Goal: Task Accomplishment & Management: Manage account settings

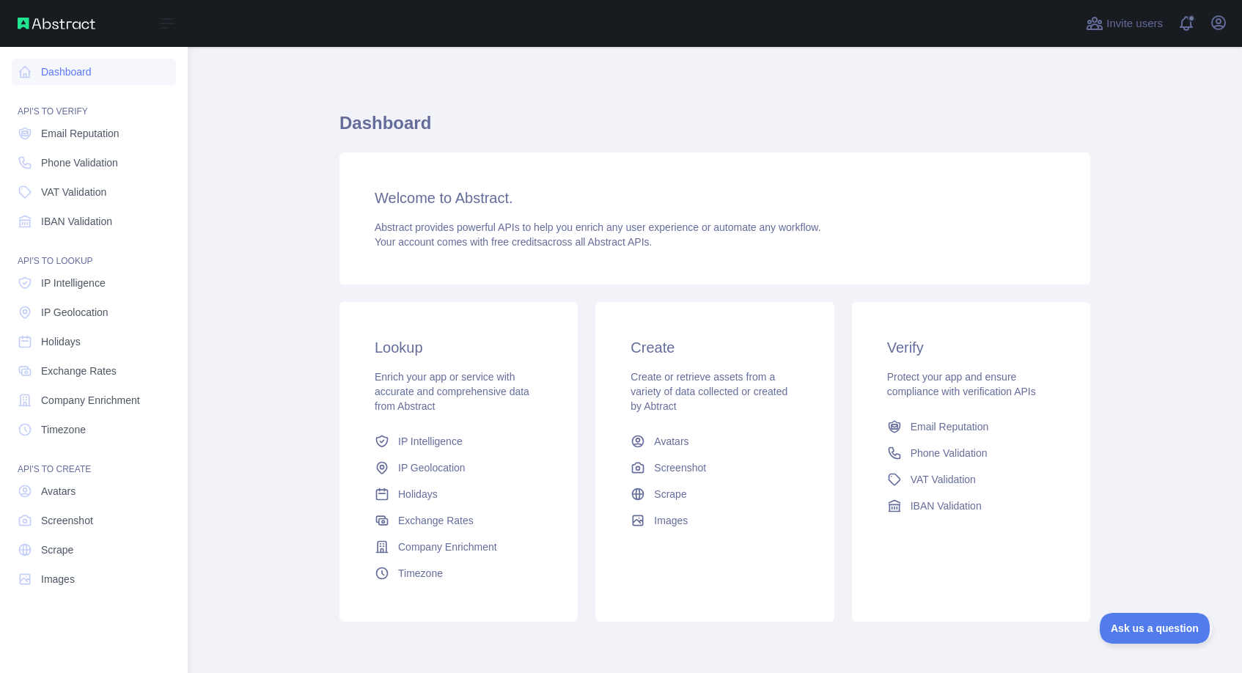
click at [67, 32] on div "Open sidebar" at bounding box center [94, 23] width 188 height 47
click at [45, 82] on link "Dashboard" at bounding box center [94, 72] width 164 height 26
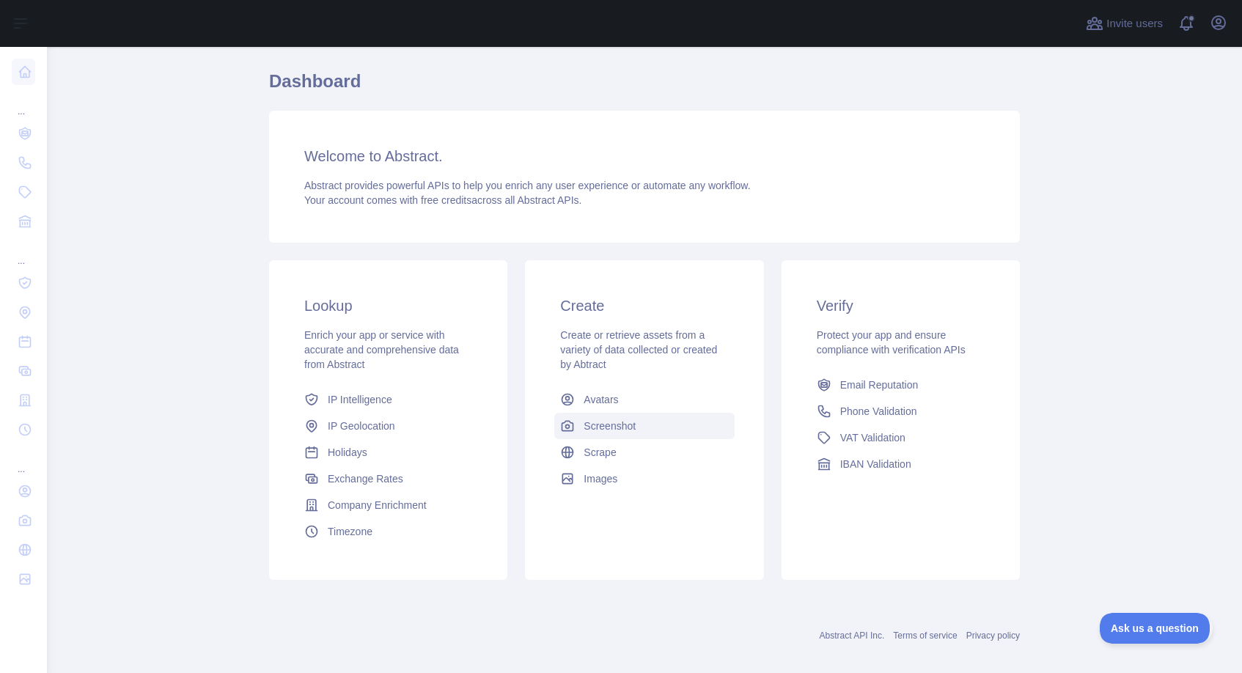
scroll to position [57, 0]
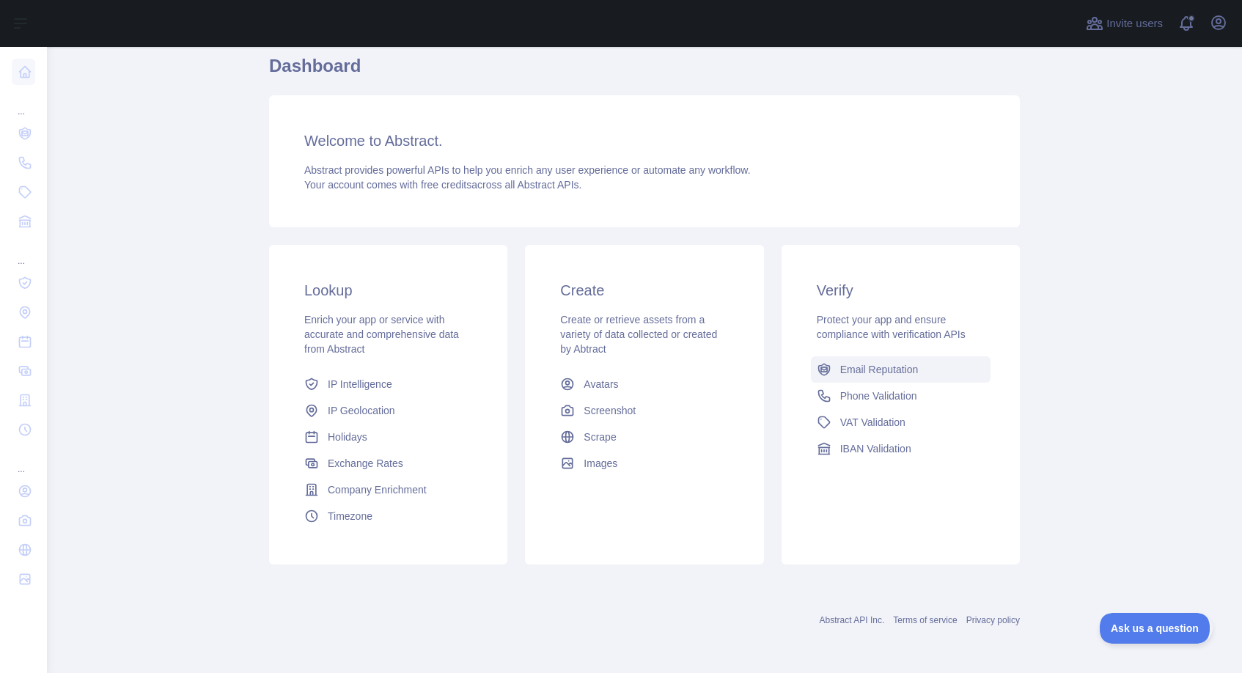
click at [898, 378] on link "Email Reputation" at bounding box center [901, 369] width 180 height 26
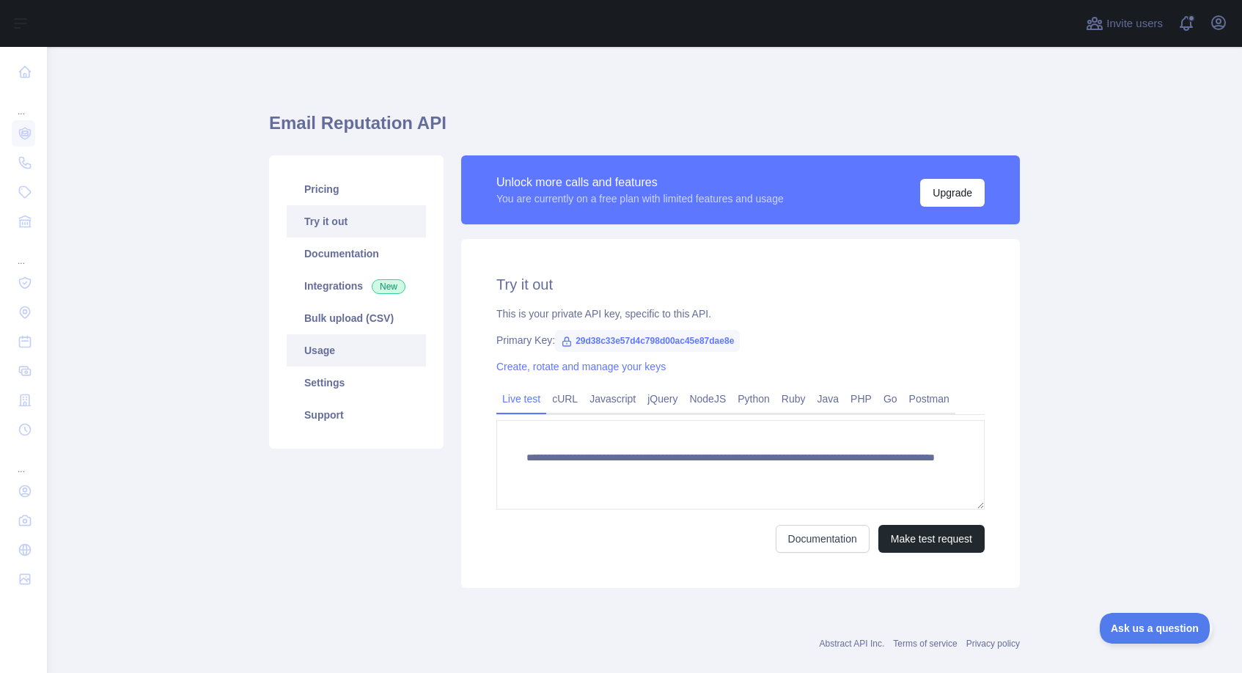
click at [309, 357] on link "Usage" at bounding box center [356, 350] width 139 height 32
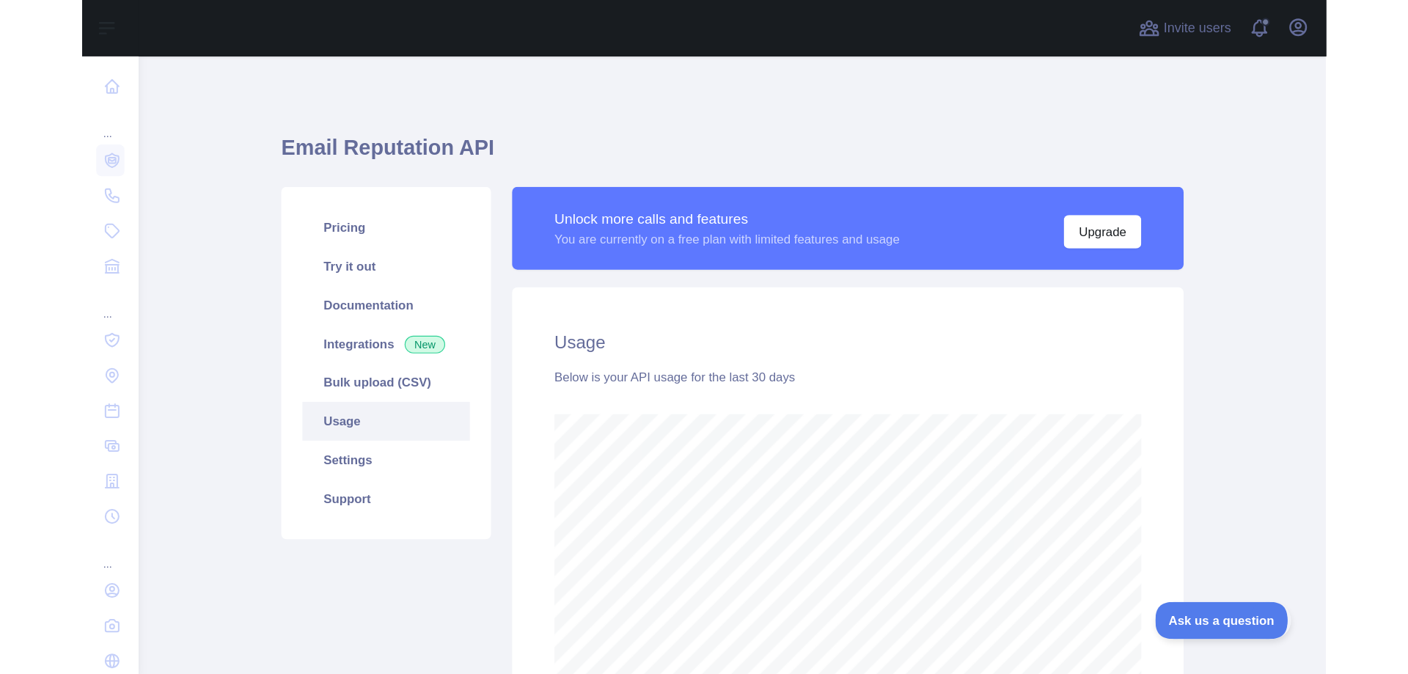
scroll to position [626, 1195]
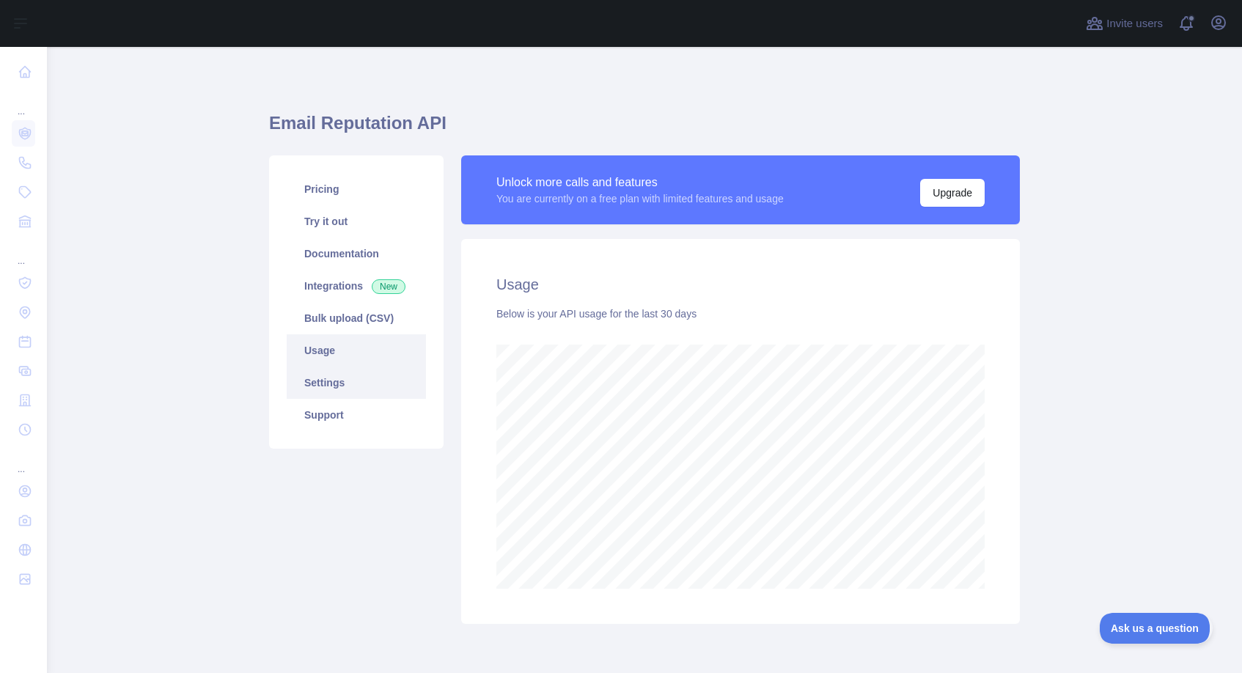
click at [345, 395] on link "Settings" at bounding box center [356, 383] width 139 height 32
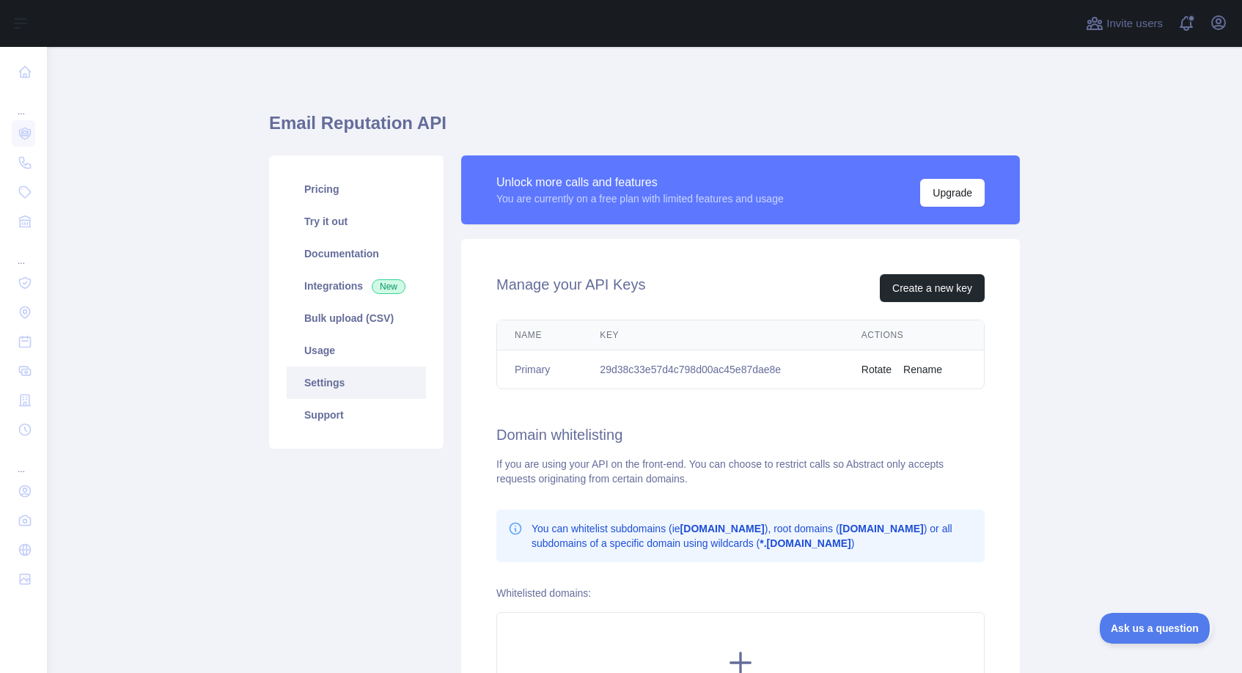
click at [229, 452] on main "Email Reputation API Pricing Try it out Documentation Integrations New Bulk upl…" at bounding box center [644, 360] width 1195 height 626
drag, startPoint x: 800, startPoint y: 372, endPoint x: 602, endPoint y: 366, distance: 198.1
click at [602, 366] on td "29d38c33e57d4c798d00ac45e87dae8e" at bounding box center [712, 370] width 261 height 39
copy td "29d38c33e57d4c798d00ac45e87dae8e"
click at [227, 534] on main "Email Reputation API Pricing Try it out Documentation Integrations New Bulk upl…" at bounding box center [644, 360] width 1195 height 626
